Goal: Information Seeking & Learning: Understand process/instructions

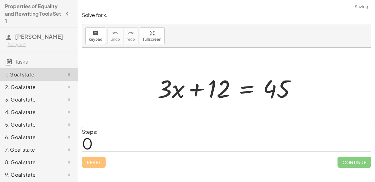
click at [196, 92] on div at bounding box center [229, 88] width 150 height 32
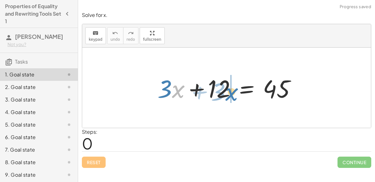
drag, startPoint x: 174, startPoint y: 91, endPoint x: 226, endPoint y: 94, distance: 52.3
click at [226, 94] on div at bounding box center [229, 88] width 150 height 32
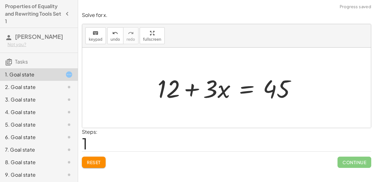
click at [194, 90] on div at bounding box center [229, 88] width 150 height 32
click at [90, 162] on span "Reset" at bounding box center [94, 162] width 14 height 6
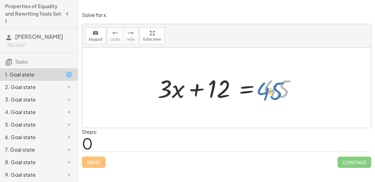
drag, startPoint x: 264, startPoint y: 89, endPoint x: 258, endPoint y: 92, distance: 6.6
click at [258, 92] on div at bounding box center [229, 88] width 150 height 32
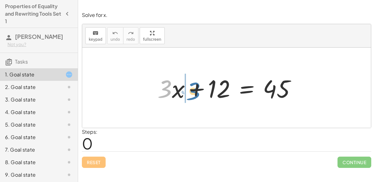
drag, startPoint x: 168, startPoint y: 88, endPoint x: 190, endPoint y: 91, distance: 22.8
click at [190, 91] on div at bounding box center [229, 88] width 150 height 32
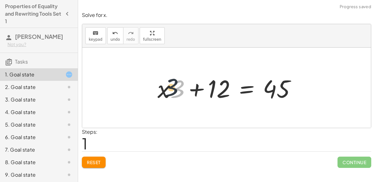
drag, startPoint x: 177, startPoint y: 88, endPoint x: 160, endPoint y: 87, distance: 17.0
click at [160, 87] on div at bounding box center [229, 88] width 150 height 32
click at [89, 161] on span "Reset" at bounding box center [94, 162] width 14 height 6
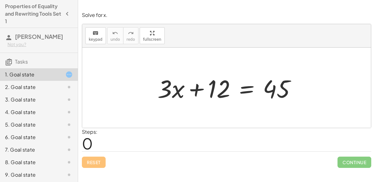
click at [198, 89] on div at bounding box center [229, 88] width 150 height 32
click at [199, 89] on div at bounding box center [229, 88] width 150 height 32
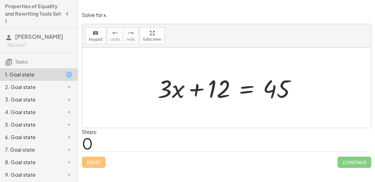
click at [199, 89] on div at bounding box center [229, 88] width 150 height 32
click at [199, 90] on div at bounding box center [229, 88] width 150 height 32
click at [197, 88] on div at bounding box center [229, 88] width 150 height 32
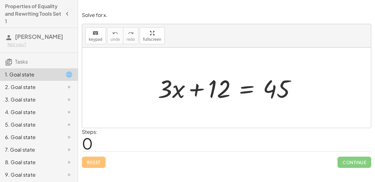
click at [197, 88] on div at bounding box center [229, 88] width 150 height 32
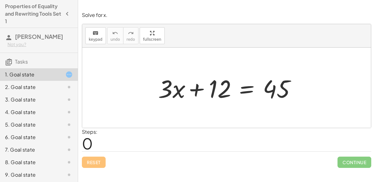
click at [197, 88] on div at bounding box center [229, 88] width 150 height 32
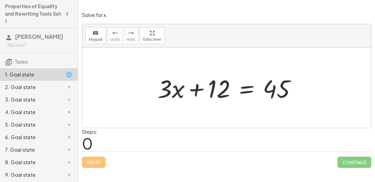
click at [197, 88] on div at bounding box center [229, 88] width 150 height 32
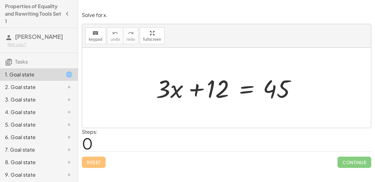
click at [197, 88] on div at bounding box center [229, 88] width 150 height 32
click at [247, 90] on div at bounding box center [229, 88] width 150 height 32
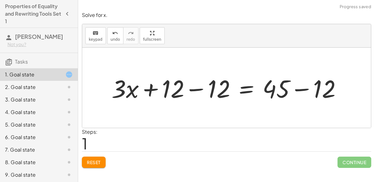
click at [297, 88] on div at bounding box center [228, 88] width 241 height 32
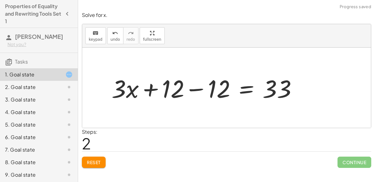
click at [197, 89] on div at bounding box center [206, 88] width 197 height 32
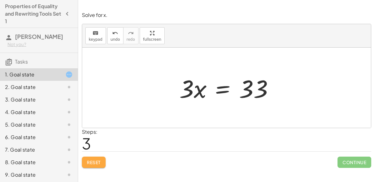
click at [101, 156] on button "Reset" at bounding box center [94, 161] width 24 height 11
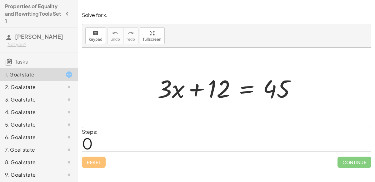
click at [242, 91] on div at bounding box center [229, 88] width 150 height 32
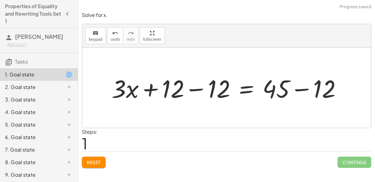
click at [198, 90] on div at bounding box center [228, 88] width 241 height 32
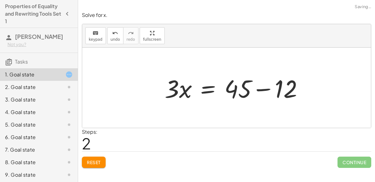
click at [297, 91] on div at bounding box center [237, 88] width 150 height 32
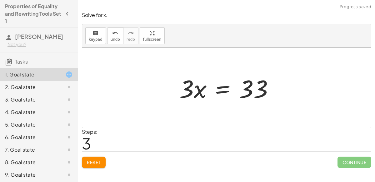
click at [215, 90] on div at bounding box center [228, 88] width 105 height 32
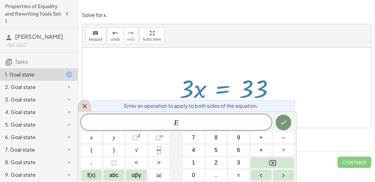
click at [82, 102] on icon at bounding box center [85, 106] width 8 height 8
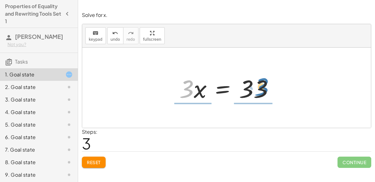
drag, startPoint x: 192, startPoint y: 84, endPoint x: 267, endPoint y: 82, distance: 75.1
click at [267, 82] on div at bounding box center [228, 88] width 105 height 32
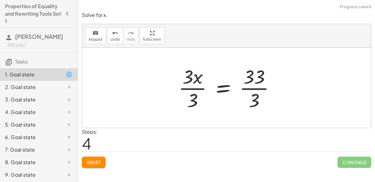
click at [248, 88] on div at bounding box center [229, 87] width 108 height 48
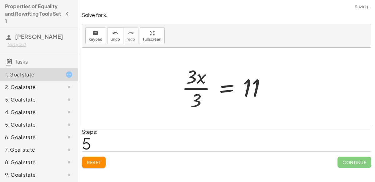
click at [201, 89] on div at bounding box center [226, 87] width 95 height 48
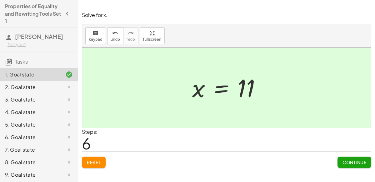
click at [96, 166] on button "Reset" at bounding box center [94, 161] width 24 height 11
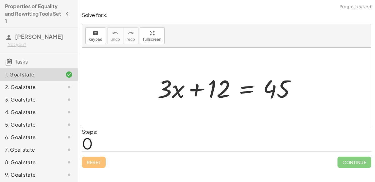
click at [247, 88] on div at bounding box center [229, 88] width 150 height 32
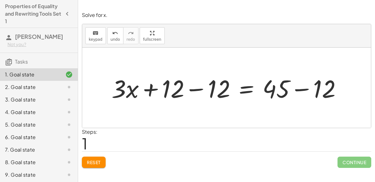
click at [193, 88] on div at bounding box center [228, 88] width 241 height 32
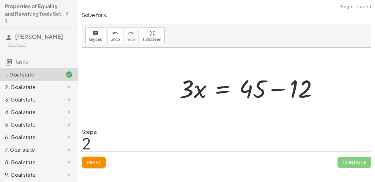
click at [298, 90] on div at bounding box center [251, 88] width 150 height 32
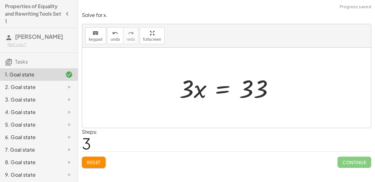
click at [246, 91] on div at bounding box center [228, 88] width 105 height 32
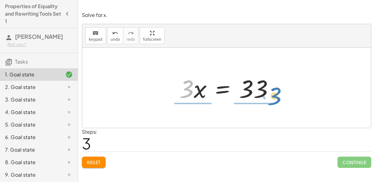
drag, startPoint x: 188, startPoint y: 88, endPoint x: 275, endPoint y: 96, distance: 87.6
click at [275, 96] on div at bounding box center [228, 88] width 105 height 32
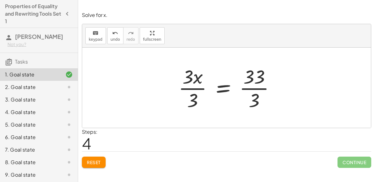
click at [262, 87] on div at bounding box center [229, 87] width 108 height 48
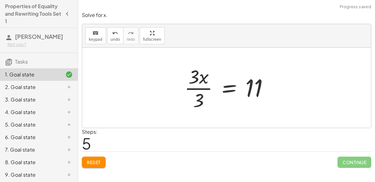
click at [194, 87] on div at bounding box center [228, 87] width 95 height 48
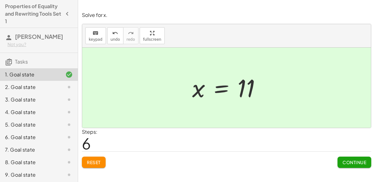
click at [366, 159] on span "Continue" at bounding box center [355, 162] width 24 height 6
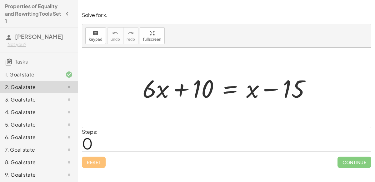
click at [179, 91] on div at bounding box center [228, 88] width 179 height 32
click at [271, 88] on div at bounding box center [228, 88] width 179 height 32
click at [269, 91] on div at bounding box center [228, 88] width 179 height 32
click at [235, 86] on div at bounding box center [228, 88] width 179 height 32
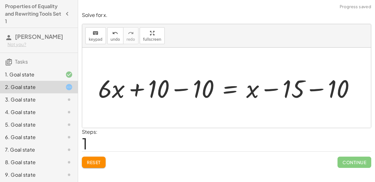
click at [183, 86] on div at bounding box center [229, 88] width 268 height 32
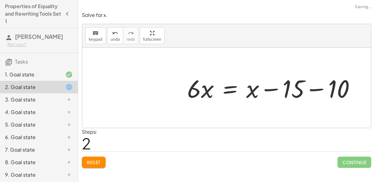
click at [319, 87] on div at bounding box center [273, 88] width 179 height 32
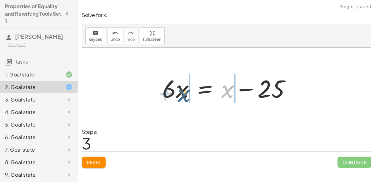
drag, startPoint x: 231, startPoint y: 88, endPoint x: 188, endPoint y: 91, distance: 43.9
click at [188, 91] on div at bounding box center [229, 88] width 140 height 32
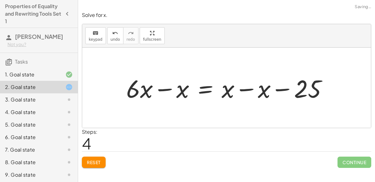
click at [242, 89] on div at bounding box center [229, 88] width 212 height 32
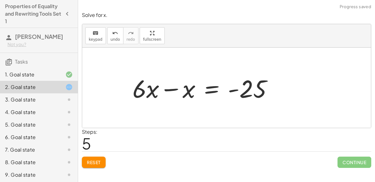
click at [176, 90] on div at bounding box center [204, 88] width 151 height 32
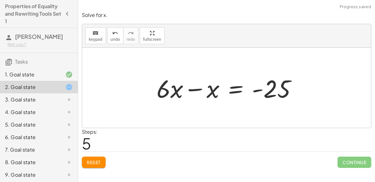
click at [194, 87] on div at bounding box center [229, 88] width 151 height 32
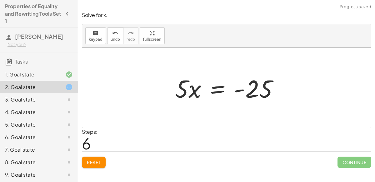
click at [243, 91] on div at bounding box center [229, 88] width 115 height 32
click at [89, 162] on span "Reset" at bounding box center [94, 162] width 14 height 6
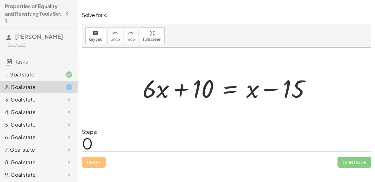
click at [234, 91] on div at bounding box center [228, 88] width 179 height 32
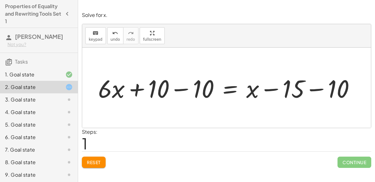
click at [179, 89] on div at bounding box center [229, 88] width 268 height 32
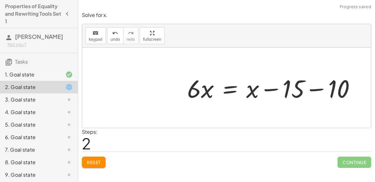
click at [310, 89] on div at bounding box center [273, 88] width 179 height 32
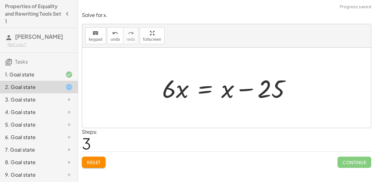
click at [248, 89] on div at bounding box center [229, 88] width 140 height 32
drag, startPoint x: 226, startPoint y: 90, endPoint x: 181, endPoint y: 89, distance: 45.3
click at [181, 89] on div at bounding box center [229, 88] width 140 height 32
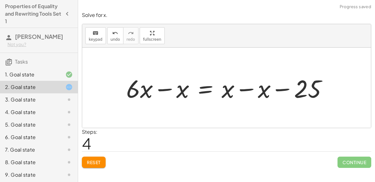
click at [167, 90] on div at bounding box center [229, 88] width 212 height 32
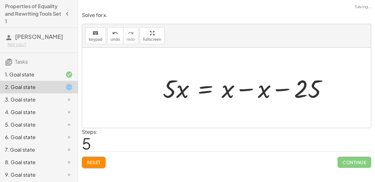
click at [279, 88] on div at bounding box center [247, 88] width 175 height 32
click at [248, 88] on div at bounding box center [247, 88] width 175 height 32
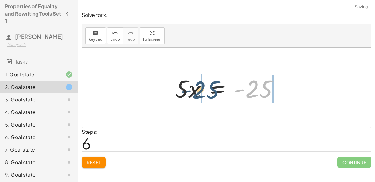
drag, startPoint x: 254, startPoint y: 90, endPoint x: 191, endPoint y: 91, distance: 62.5
click at [191, 91] on div at bounding box center [229, 88] width 115 height 32
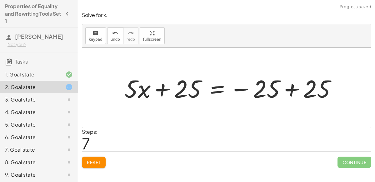
click at [159, 91] on div at bounding box center [232, 88] width 223 height 32
click at [288, 88] on div at bounding box center [232, 88] width 223 height 32
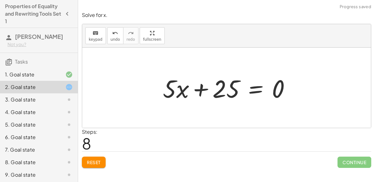
click at [88, 165] on button "Reset" at bounding box center [94, 161] width 24 height 11
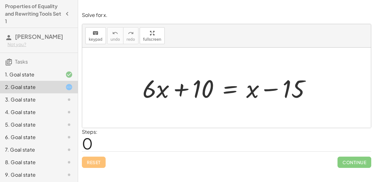
click at [230, 85] on div at bounding box center [228, 88] width 179 height 32
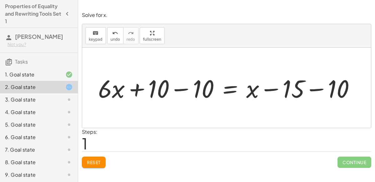
click at [184, 88] on div at bounding box center [229, 88] width 268 height 32
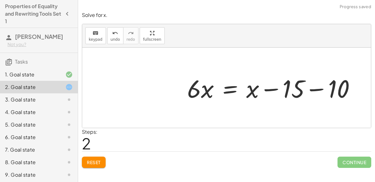
click at [319, 88] on div at bounding box center [273, 88] width 179 height 32
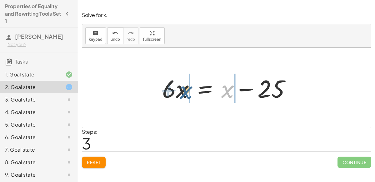
drag, startPoint x: 228, startPoint y: 92, endPoint x: 187, endPoint y: 93, distance: 41.6
click at [187, 93] on div at bounding box center [229, 88] width 140 height 32
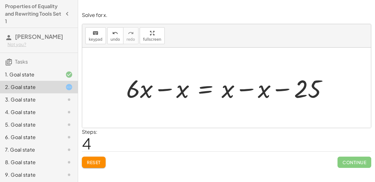
click at [97, 163] on span "Reset" at bounding box center [94, 162] width 14 height 6
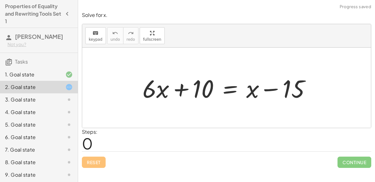
click at [235, 89] on div at bounding box center [228, 88] width 179 height 32
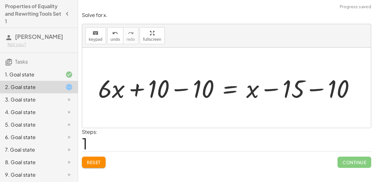
click at [175, 90] on div at bounding box center [229, 88] width 268 height 32
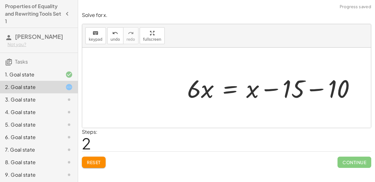
click at [322, 88] on div at bounding box center [273, 88] width 179 height 32
